Goal: Transaction & Acquisition: Purchase product/service

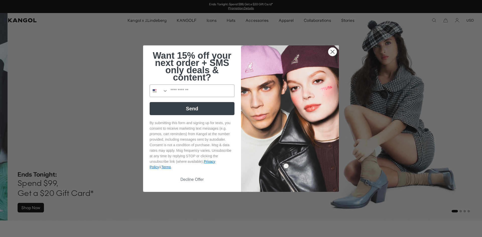
click at [330, 51] on circle "Close dialog" at bounding box center [333, 51] width 8 height 8
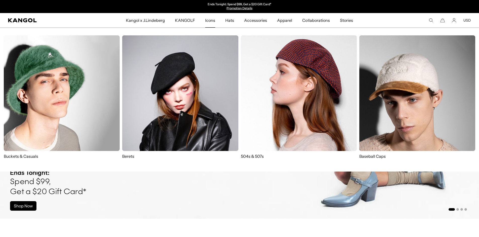
click at [299, 112] on img at bounding box center [299, 93] width 116 height 116
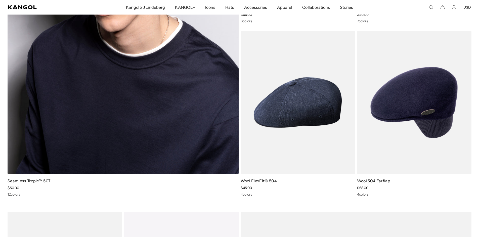
scroll to position [578, 0]
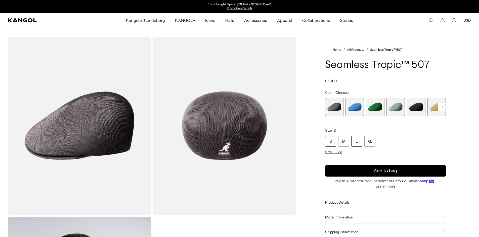
click at [356, 141] on div "L" at bounding box center [356, 141] width 11 height 11
click at [444, 107] on rect at bounding box center [442, 107] width 8 height 8
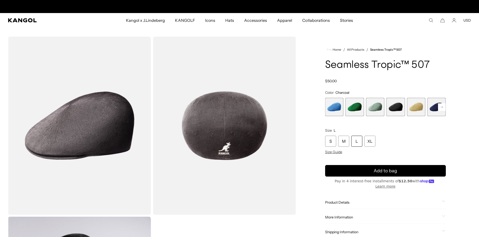
scroll to position [0, 0]
click at [444, 107] on rect at bounding box center [442, 107] width 8 height 8
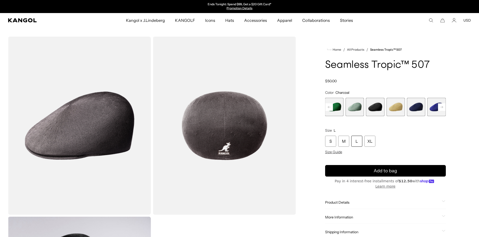
click at [444, 107] on rect at bounding box center [442, 107] width 8 height 8
click at [445, 107] on rect at bounding box center [442, 107] width 8 height 8
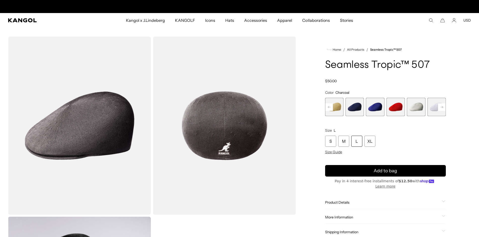
scroll to position [0, 103]
click at [445, 107] on rect at bounding box center [442, 107] width 8 height 8
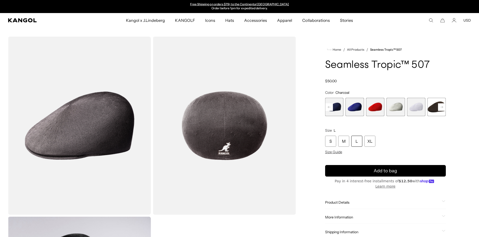
click at [445, 107] on div "Previous Next Charcoal Variant sold out or unavailable Surf Variant sold out or…" at bounding box center [385, 107] width 121 height 18
click at [328, 107] on icon at bounding box center [329, 107] width 3 height 2
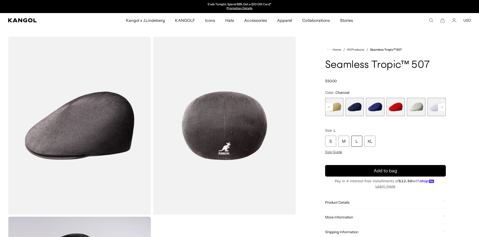
click at [328, 107] on rect at bounding box center [329, 107] width 8 height 8
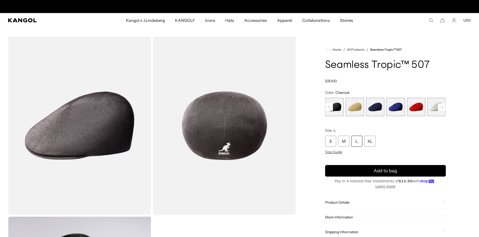
scroll to position [0, 103]
click at [329, 107] on rect at bounding box center [329, 107] width 8 height 8
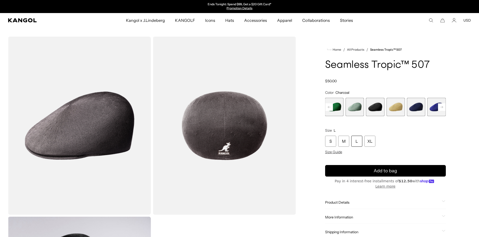
click at [329, 107] on rect at bounding box center [329, 107] width 8 height 8
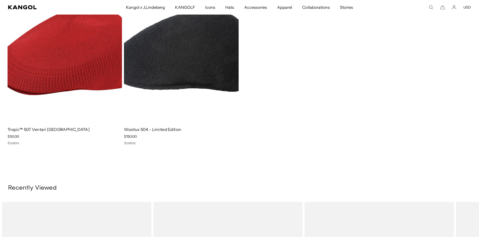
scroll to position [1155, 0]
